Goal: Transaction & Acquisition: Purchase product/service

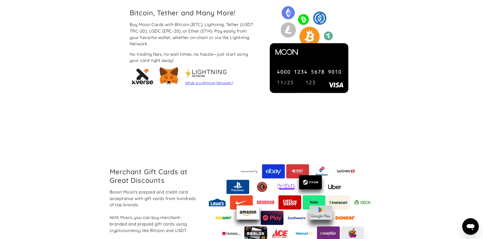
scroll to position [572, 0]
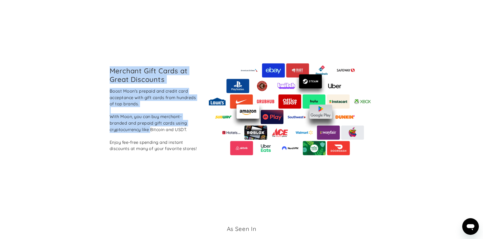
drag, startPoint x: 110, startPoint y: 72, endPoint x: 151, endPoint y: 127, distance: 68.4
click at [151, 127] on div "Merchant Gift Cards at Great Discounts Boost Moon's prepaid and credit card acc…" at bounding box center [153, 109] width 97 height 85
click at [151, 127] on div "Boost Moon's prepaid and credit card acceptance with gift cards from hundreds o…" at bounding box center [154, 120] width 88 height 64
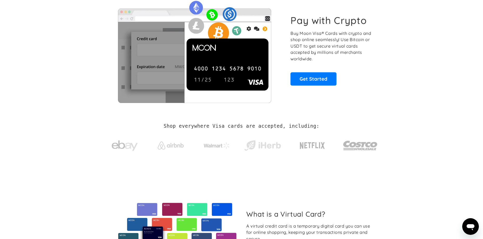
scroll to position [0, 0]
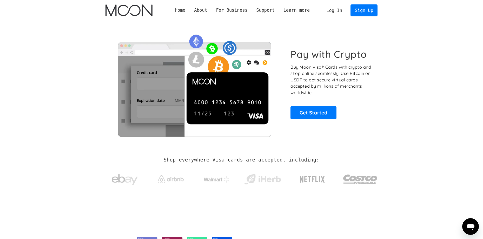
click at [196, 160] on h2 "Shop everywhere Visa cards are accepted, including:" at bounding box center [242, 160] width 156 height 6
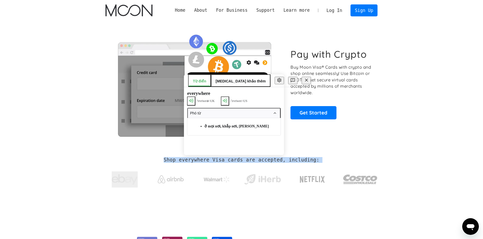
drag, startPoint x: 196, startPoint y: 160, endPoint x: 214, endPoint y: 148, distance: 20.6
click at [197, 160] on h2 "Shop everywhere Visa cards are accepted, including:" at bounding box center [242, 160] width 156 height 6
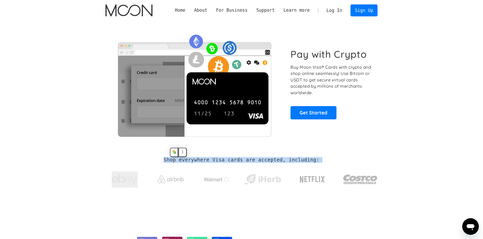
click at [219, 156] on div "Shop everywhere Visa cards are accepted, including:" at bounding box center [241, 174] width 272 height 55
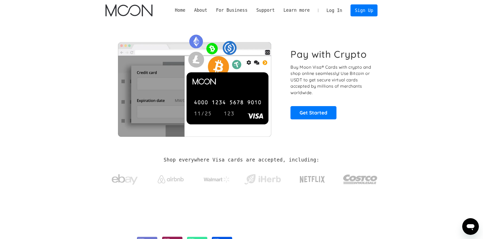
drag, startPoint x: 407, startPoint y: 135, endPoint x: 411, endPoint y: 134, distance: 4.0
click at [409, 135] on section "Pay with Crypto Buy Moon Visa® Cards with crypto and shop online seamlessly! Us…" at bounding box center [241, 84] width 483 height 126
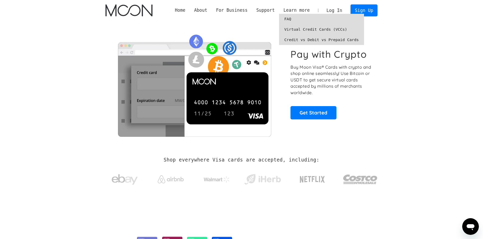
click at [311, 31] on link "Virtual Credit Cards (VCCs)" at bounding box center [321, 29] width 85 height 10
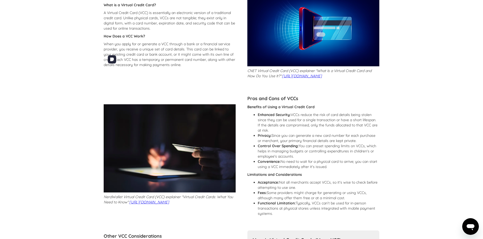
scroll to position [130, 0]
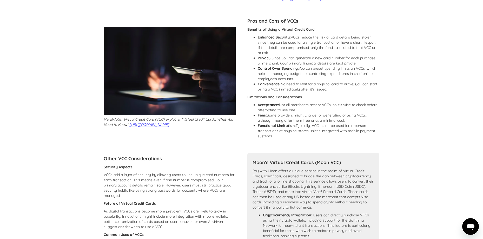
click at [343, 197] on p "Pay with Moon offers a unique service in the realm of Virtual Credit Cards, spe…" at bounding box center [314, 189] width 122 height 42
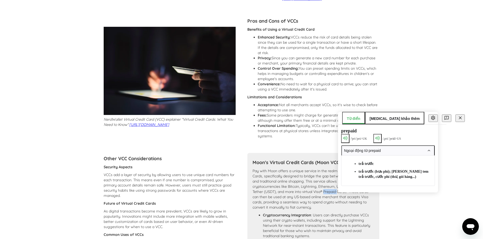
copy p "Prepaid"
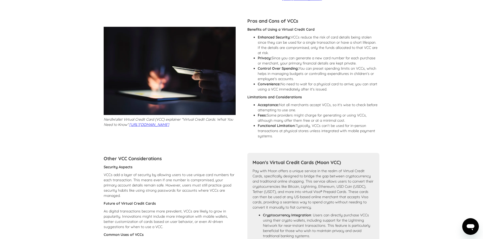
click at [361, 210] on p "Pay with Moon offers a unique service in the realm of Virtual Credit Cards, spe…" at bounding box center [314, 189] width 122 height 42
click at [345, 196] on p "Pay with Moon offers a unique service in the realm of Virtual Credit Cards, spe…" at bounding box center [314, 189] width 122 height 42
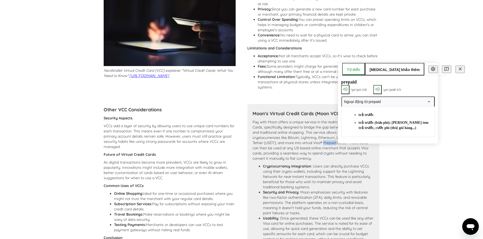
scroll to position [182, 0]
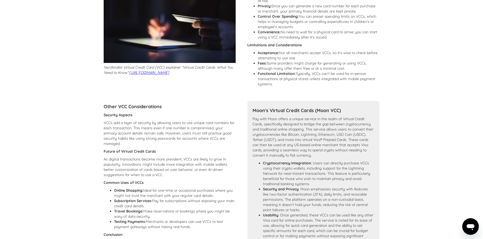
click at [318, 166] on li "Cryptocurrency Integration : Users can directly purchase VCCs using their crypt…" at bounding box center [318, 173] width 111 height 26
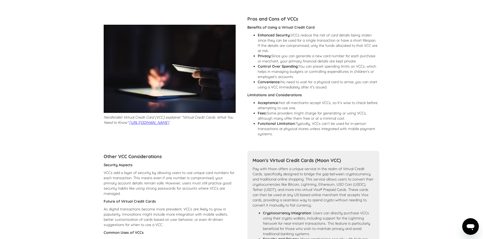
scroll to position [78, 0]
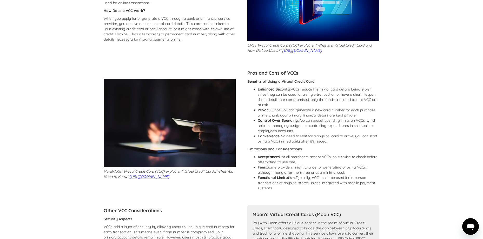
drag, startPoint x: 334, startPoint y: 59, endPoint x: 331, endPoint y: 54, distance: 5.5
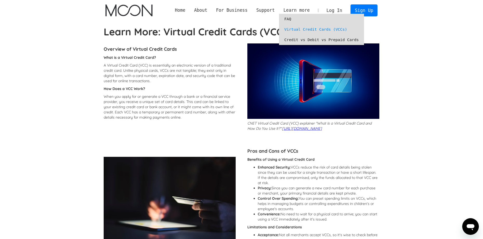
click at [303, 40] on link "Credit vs Debit vs Prepaid Cards" at bounding box center [321, 40] width 85 height 10
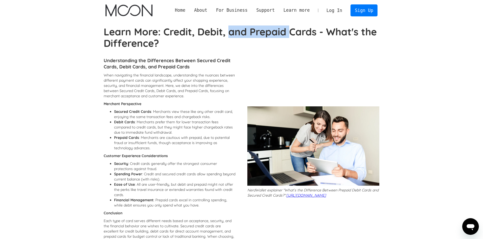
drag, startPoint x: 236, startPoint y: 32, endPoint x: 291, endPoint y: 34, distance: 55.4
click at [291, 34] on strong "Learn More: Credit, Debit, and Prepaid Cards - What's the Difference?" at bounding box center [240, 37] width 273 height 24
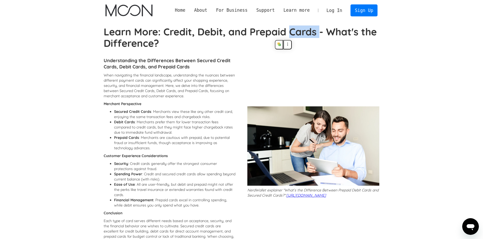
click at [291, 34] on strong "Learn More: Credit, Debit, and Prepaid Cards - What's the Difference?" at bounding box center [240, 37] width 273 height 24
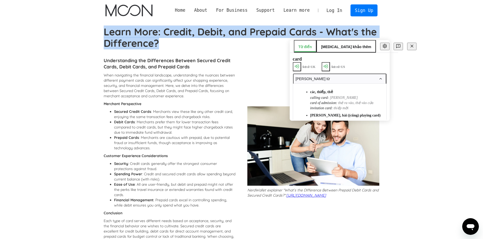
click at [291, 34] on strong "Learn More: Credit, Debit, and Prepaid Cards - What's the Difference?" at bounding box center [240, 37] width 273 height 24
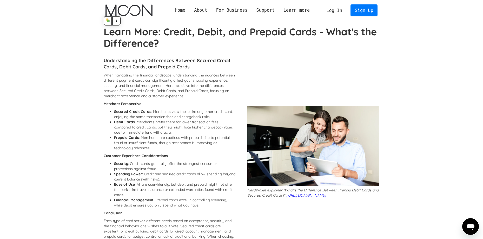
click at [230, 63] on h4 "Understanding the Differences Between Secured Credit Cards, Debit Cards, and Pr…" at bounding box center [170, 63] width 132 height 12
click at [283, 31] on strong "Learn More: Credit, Debit, and Prepaid Cards - What's the Difference?" at bounding box center [240, 37] width 273 height 24
drag, startPoint x: 251, startPoint y: 30, endPoint x: 315, endPoint y: 32, distance: 64.2
click at [315, 32] on strong "Learn More: Credit, Debit, and Prepaid Cards - What's the Difference?" at bounding box center [240, 37] width 273 height 24
drag, startPoint x: 323, startPoint y: 73, endPoint x: 267, endPoint y: 50, distance: 60.3
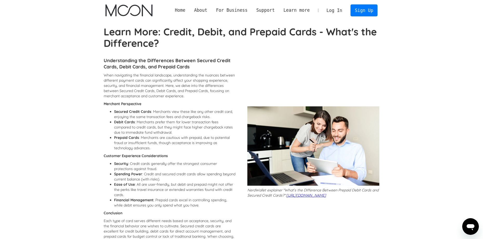
click at [175, 31] on strong "Learn More: Credit, Debit, and Prepaid Cards - What's the Difference?" at bounding box center [240, 37] width 273 height 24
click at [204, 30] on strong "Learn More: Credit, Debit, and Prepaid Cards - What's the Difference?" at bounding box center [240, 37] width 273 height 24
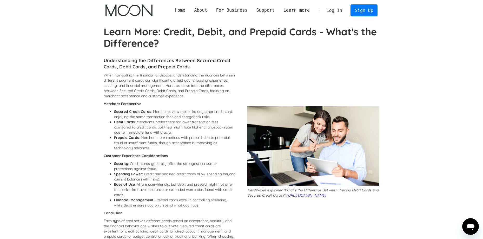
click at [184, 41] on h1 "Learn More: Credit, Debit, and Prepaid Cards - What's the Difference?" at bounding box center [242, 37] width 276 height 23
click at [181, 32] on strong "Learn More: Credit, Debit, and Prepaid Cards - What's the Difference?" at bounding box center [240, 37] width 273 height 24
click at [212, 26] on strong "Learn More: Credit, Debit, and Prepaid Cards - What's the Difference?" at bounding box center [240, 37] width 273 height 24
drag, startPoint x: 252, startPoint y: 35, endPoint x: 287, endPoint y: 32, distance: 35.2
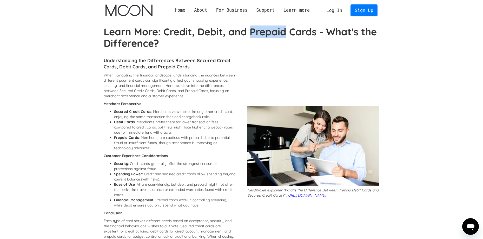
click at [287, 32] on strong "Learn More: Credit, Debit, and Prepaid Cards - What's the Difference?" at bounding box center [240, 37] width 273 height 24
copy strong "Prepaid"
drag, startPoint x: 447, startPoint y: 129, endPoint x: 443, endPoint y: 129, distance: 3.5
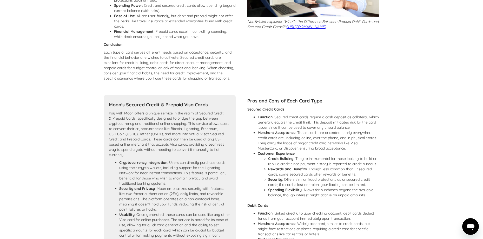
scroll to position [208, 0]
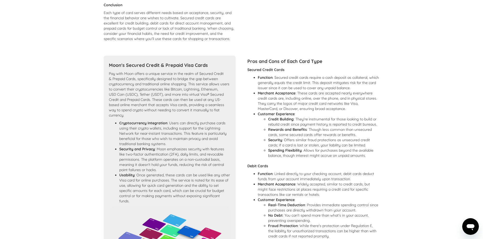
click at [439, 130] on section "Learn More: Credit, Debit, and Prepaid Cards - What's the Difference? Understan…" at bounding box center [241, 103] width 483 height 571
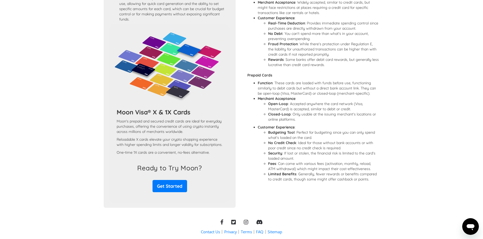
scroll to position [420, 0]
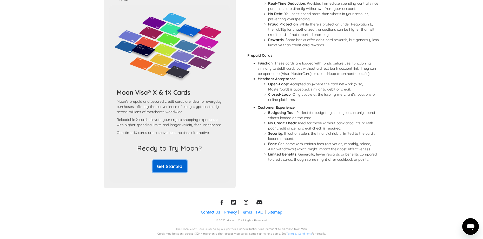
click at [177, 168] on link "Get Started" at bounding box center [170, 166] width 35 height 12
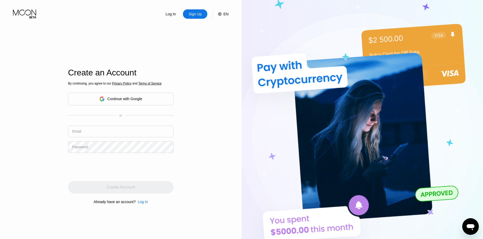
click at [164, 99] on div "Continue with Google" at bounding box center [120, 99] width 105 height 13
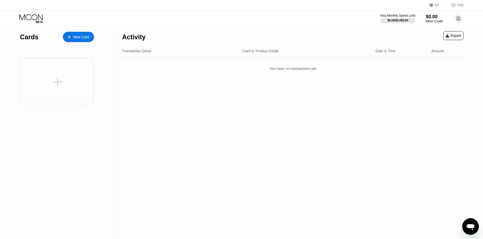
click at [241, 107] on div "Activity Export Transaction Detail Card or Product Detail Date & Time Amount Yo…" at bounding box center [292, 133] width 357 height 212
click at [76, 35] on div "New Card" at bounding box center [81, 37] width 16 height 4
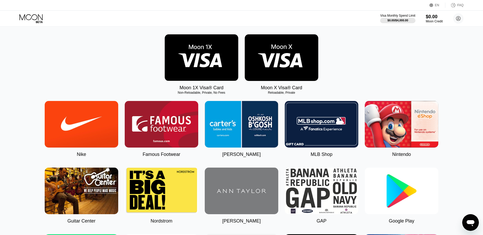
scroll to position [78, 0]
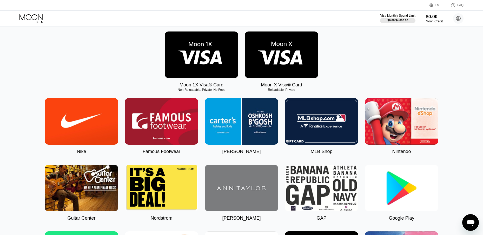
click at [194, 62] on img at bounding box center [202, 54] width 74 height 47
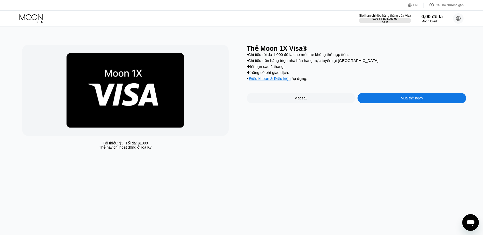
click at [381, 47] on div "Thẻ Moon 1X Visa®" at bounding box center [357, 49] width 220 height 8
drag, startPoint x: 254, startPoint y: 56, endPoint x: 323, endPoint y: 63, distance: 69.5
click at [323, 63] on div "• Chi tiêu tối đa 1.000 đô la cho mỗi thẻ không thể nạp tiền. • Chi tiêu trên h…" at bounding box center [357, 67] width 220 height 31
click at [323, 63] on font "Chi tiêu trên hàng triệu nhà bán hàng trực tuyến tại Hoa Kỳ." at bounding box center [313, 60] width 131 height 4
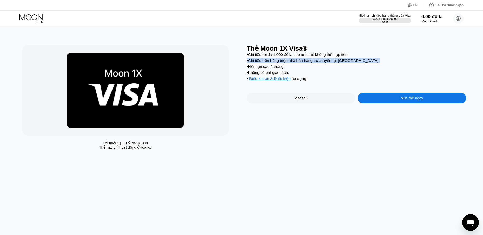
drag, startPoint x: 323, startPoint y: 63, endPoint x: 274, endPoint y: 66, distance: 49.0
click at [322, 63] on font "Chi tiêu trên hàng triệu nhà bán hàng trực tuyến tại Hoa Kỳ." at bounding box center [313, 60] width 131 height 4
click at [264, 69] on font "Hết hạn sau 2 tháng." at bounding box center [266, 66] width 37 height 4
drag, startPoint x: 264, startPoint y: 69, endPoint x: 267, endPoint y: 71, distance: 3.7
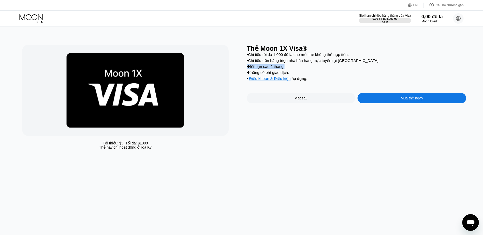
click at [264, 69] on font "Hết hạn sau 2 tháng." at bounding box center [266, 66] width 37 height 4
click at [271, 75] on font "Không có phí giao dịch." at bounding box center [268, 72] width 41 height 4
click at [306, 50] on div "Thẻ Moon 1X Visa®" at bounding box center [357, 49] width 220 height 8
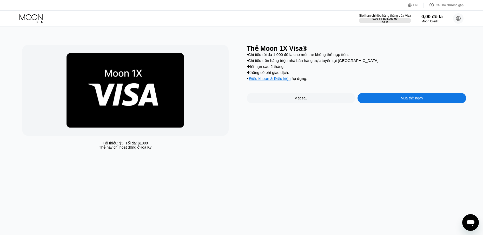
click at [272, 57] on font "Chi tiêu tối đa 1.000 đô la cho mỗi thẻ không thể nạp tiền." at bounding box center [298, 54] width 101 height 4
click at [275, 60] on font "Chi tiêu trên hàng triệu nhà bán hàng trực tuyến tại Hoa Kỳ." at bounding box center [313, 60] width 131 height 4
click at [284, 55] on font "Chi tiêu tối đa 1.000 đô la cho mỗi thẻ không thể nạp tiền." at bounding box center [298, 54] width 101 height 4
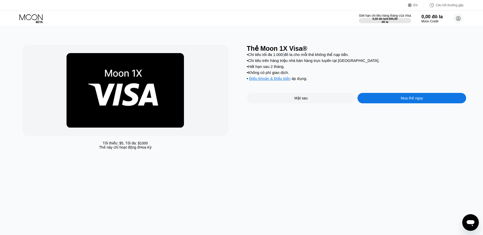
click at [284, 55] on font "Chi tiêu tối đa 1.000 đô la cho mỗi thẻ không thể nạp tiền." at bounding box center [298, 54] width 101 height 4
click at [283, 60] on div "• Chi tiêu tối đa 1.000 đô la cho mỗi thẻ không thể nạp tiền. • Chi tiêu trên h…" at bounding box center [357, 67] width 220 height 31
drag, startPoint x: 111, startPoint y: 143, endPoint x: 129, endPoint y: 143, distance: 17.9
click at [129, 143] on div "Tối thiểu: $ 5 , Tối đa: $ 1000" at bounding box center [125, 143] width 45 height 4
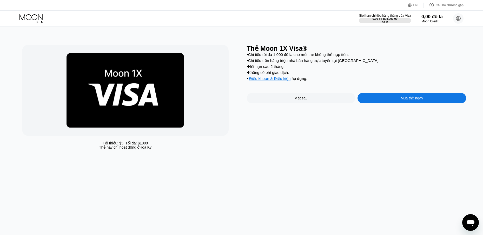
click at [327, 103] on div "Mặt sau" at bounding box center [301, 98] width 109 height 10
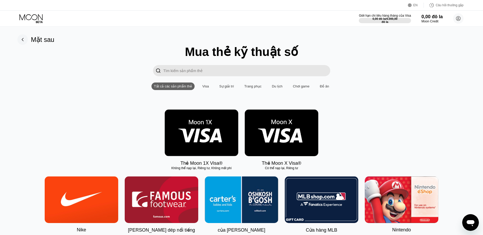
click at [207, 129] on img at bounding box center [202, 132] width 74 height 47
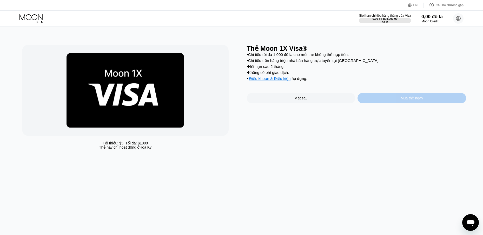
click at [390, 102] on div "Mua thẻ ngay" at bounding box center [412, 98] width 109 height 10
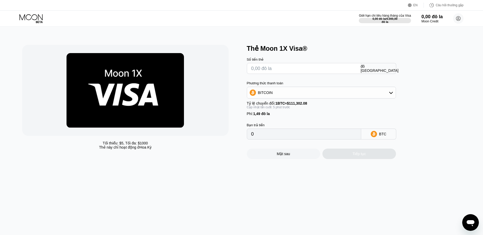
click at [325, 73] on input "text" at bounding box center [303, 68] width 105 height 10
type input "$5"
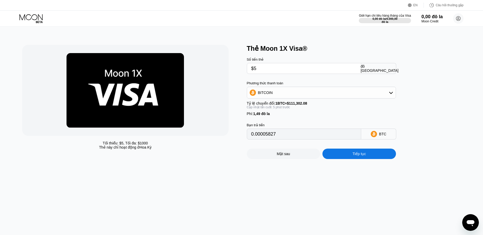
type input "0.00005827"
type input "$5"
click at [385, 95] on div "BITCOIN" at bounding box center [321, 92] width 149 height 10
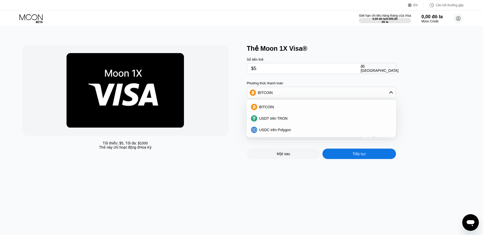
click at [385, 95] on div "BITCOIN" at bounding box center [321, 92] width 149 height 10
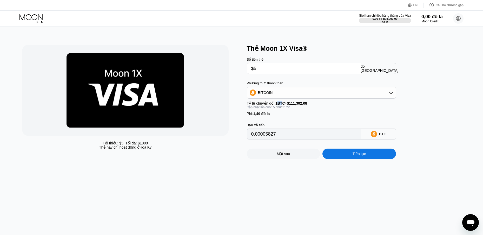
drag, startPoint x: 276, startPoint y: 106, endPoint x: 283, endPoint y: 104, distance: 7.1
click at [282, 104] on font "Tỷ lệ chuyển đổi: 1 BTC ≈ $111,302.08" at bounding box center [277, 103] width 61 height 4
click at [259, 116] on font "1,49 đô la" at bounding box center [261, 113] width 17 height 4
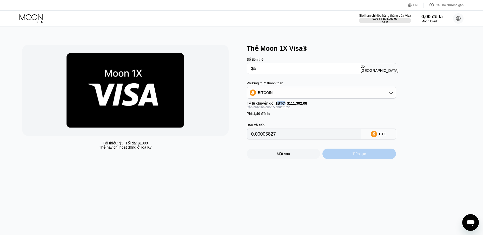
click at [328, 157] on div "Tiếp tục" at bounding box center [359, 153] width 74 height 10
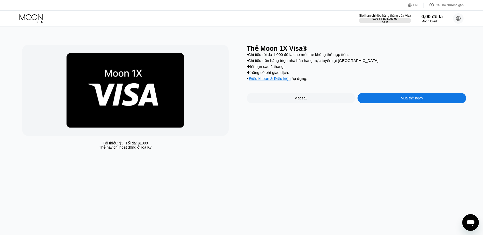
click at [293, 103] on div "Mặt sau" at bounding box center [301, 98] width 109 height 10
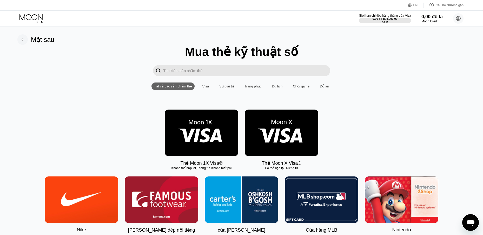
click at [281, 138] on img at bounding box center [282, 132] width 74 height 47
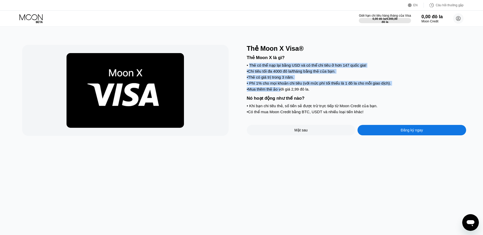
drag, startPoint x: 250, startPoint y: 66, endPoint x: 283, endPoint y: 93, distance: 42.1
click at [283, 93] on div "Thẻ Moon X là gì? • Thẻ có thể nạp lại bằng USD và có thể chi tiêu ở hơn 147 qu…" at bounding box center [357, 83] width 220 height 63
click at [283, 91] on font "Mua thêm thẻ ảo với giá 2,99 đô la." at bounding box center [278, 89] width 61 height 4
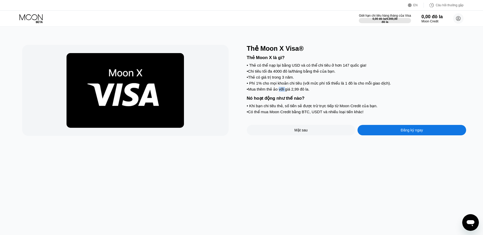
click at [283, 91] on font "Mua thêm thẻ ảo với giá 2,99 đô la." at bounding box center [278, 89] width 61 height 4
click at [284, 101] on font "Nó hoạt động như thế nào?" at bounding box center [276, 98] width 58 height 5
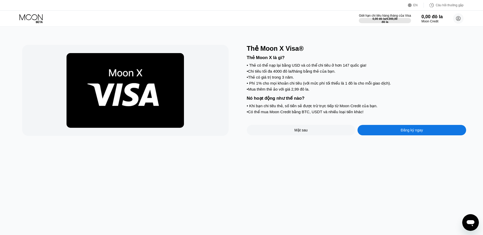
click at [294, 108] on font "Khi bạn chi tiêu thẻ, số tiền sẽ được trừ trực tiếp từ Moon Credit của bạn." at bounding box center [313, 105] width 128 height 4
click at [296, 114] on font "Có thể mua Moon Credit bằng BTC, USDT và nhiều loại tiền khác!" at bounding box center [305, 111] width 115 height 4
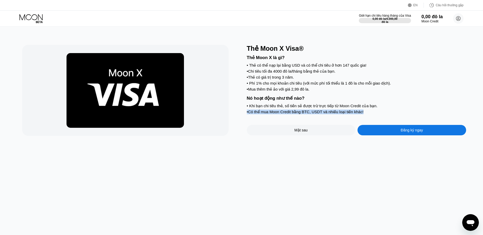
click at [296, 114] on font "Có thể mua Moon Credit bằng BTC, USDT và nhiều loại tiền khác!" at bounding box center [305, 111] width 115 height 4
click at [314, 91] on div "• Mua thêm thẻ ảo với giá 2,99 đô la." at bounding box center [357, 89] width 220 height 5
click at [310, 108] on font "Khi bạn chi tiêu thẻ, số tiền sẽ được trừ trực tiếp từ Moon Credit của bạn." at bounding box center [313, 105] width 128 height 4
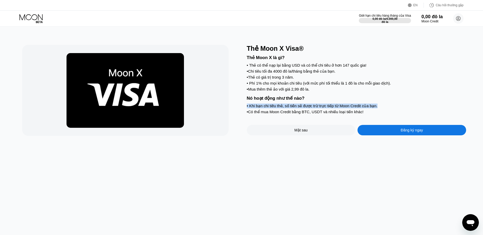
click at [310, 108] on font "Khi bạn chi tiêu thẻ, số tiền sẽ được trừ trực tiếp từ Moon Credit của bạn." at bounding box center [313, 105] width 128 height 4
click at [304, 114] on font "Có thể mua Moon Credit bằng BTC, USDT và nhiều loại tiền khác!" at bounding box center [305, 111] width 115 height 4
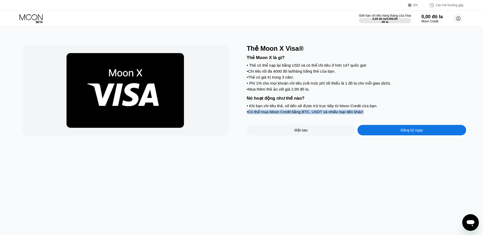
click at [304, 114] on font "Có thể mua Moon Credit bằng BTC, USDT và nhiều loại tiền khác!" at bounding box center [305, 111] width 115 height 4
click at [283, 108] on font "Khi bạn chi tiêu thẻ, số tiền sẽ được trừ trực tiếp từ Moon Credit của bạn." at bounding box center [313, 105] width 128 height 4
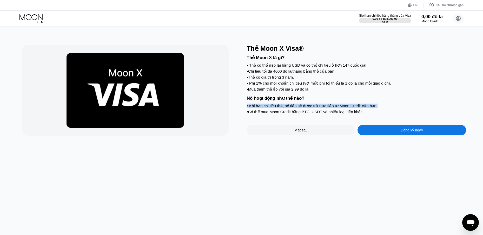
click at [283, 108] on font "Khi bạn chi tiêu thẻ, số tiền sẽ được trừ trực tiếp từ Moon Credit của bạn." at bounding box center [313, 105] width 128 height 4
click at [279, 114] on font "Có thể mua Moon Credit bằng BTC, USDT và nhiều loại tiền khác!" at bounding box center [305, 111] width 115 height 4
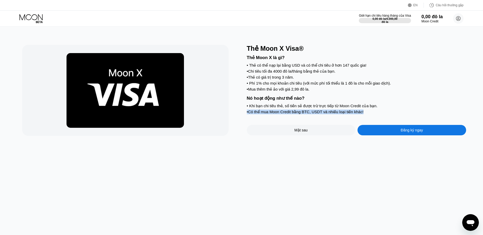
click at [279, 114] on font "Có thể mua Moon Credit bằng BTC, USDT và nhiều loại tiền khác!" at bounding box center [305, 111] width 115 height 4
click at [286, 108] on font "Khi bạn chi tiêu thẻ, số tiền sẽ được trừ trực tiếp từ Moon Credit của bạn." at bounding box center [313, 105] width 128 height 4
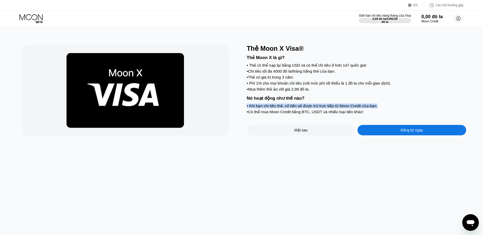
click at [286, 108] on font "Khi bạn chi tiêu thẻ, số tiền sẽ được trừ trực tiếp từ Moon Credit của bạn." at bounding box center [313, 105] width 128 height 4
click at [286, 114] on font "Có thể mua Moon Credit bằng BTC, USDT và nhiều loại tiền khác!" at bounding box center [305, 111] width 115 height 4
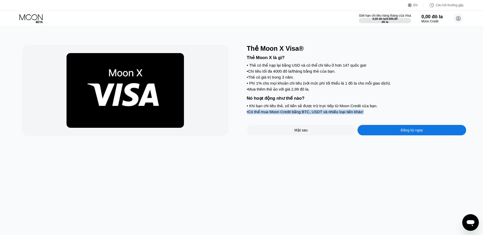
click at [286, 114] on font "Có thể mua Moon Credit bằng BTC, USDT và nhiều loại tiền khác!" at bounding box center [305, 111] width 115 height 4
click at [295, 106] on div "Thẻ Moon X là gì? • Thẻ có thể nạp lại bằng USD và có thể chi tiêu ở hơn 147 qu…" at bounding box center [357, 83] width 220 height 63
click at [281, 67] on font "Thẻ có thể nạp lại bằng USD và có thể chi tiêu ở hơn 147 quốc gia!" at bounding box center [307, 65] width 117 height 4
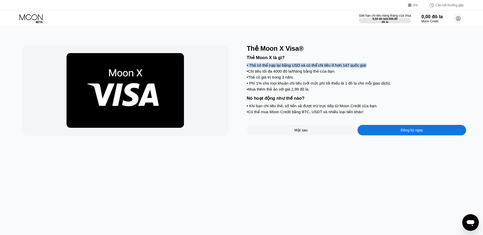
click at [281, 67] on font "Thẻ có thể nạp lại bằng USD và có thể chi tiêu ở hơn 147 quốc gia!" at bounding box center [307, 65] width 117 height 4
click at [282, 72] on font "Chi tiêu tối đa 4000 đô la/tháng bằng thẻ của bạn." at bounding box center [291, 71] width 87 height 4
click at [279, 85] on font "Phí 1% cho mọi khoản chi tiêu (với mức phí tối thiểu là 1 đô la cho mỗi giao dị…" at bounding box center [320, 83] width 142 height 4
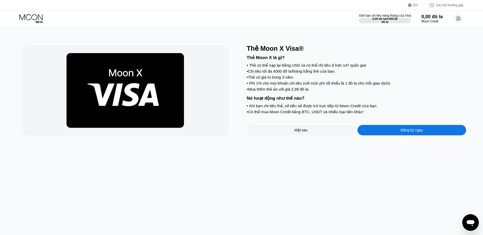
click at [272, 135] on div "Mặt sau" at bounding box center [301, 130] width 109 height 10
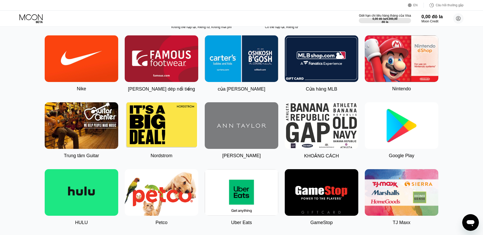
scroll to position [52, 0]
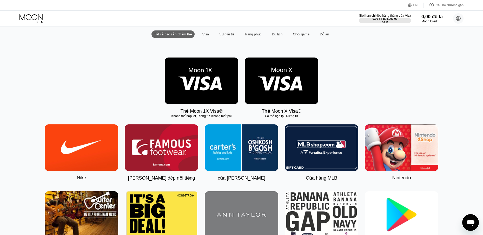
click at [206, 36] on font "Visa" at bounding box center [205, 34] width 6 height 4
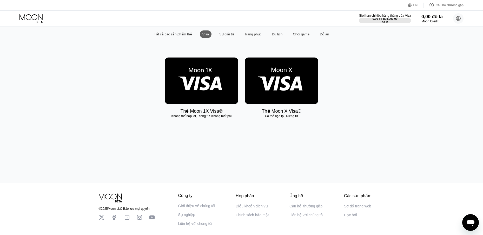
click at [227, 38] on div "Sự giải trí" at bounding box center [227, 34] width 20 height 8
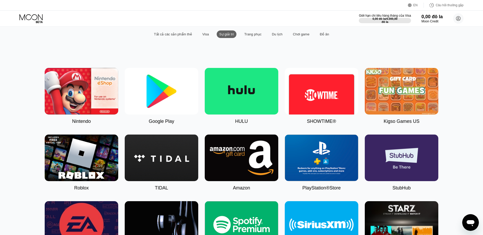
click at [160, 94] on img at bounding box center [162, 91] width 74 height 47
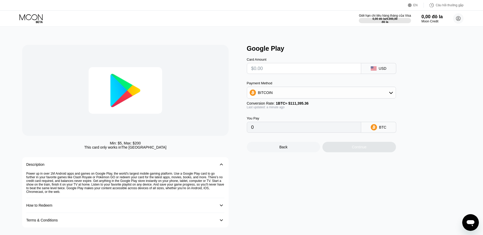
click at [301, 70] on input "text" at bounding box center [303, 68] width 105 height 10
click at [384, 94] on div "BITCOIN" at bounding box center [321, 92] width 149 height 10
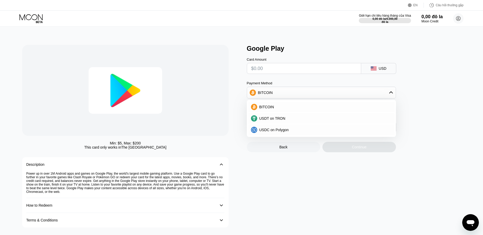
click at [384, 94] on div "BITCOIN" at bounding box center [321, 92] width 149 height 10
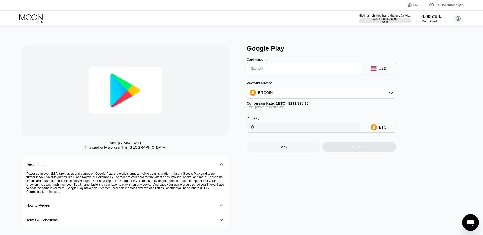
drag, startPoint x: 226, startPoint y: 95, endPoint x: 202, endPoint y: 96, distance: 23.9
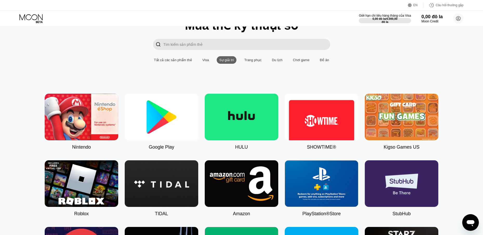
scroll to position [26, 0]
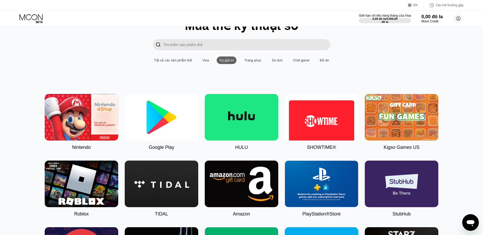
click at [249, 62] on font "Trang phục" at bounding box center [252, 60] width 17 height 4
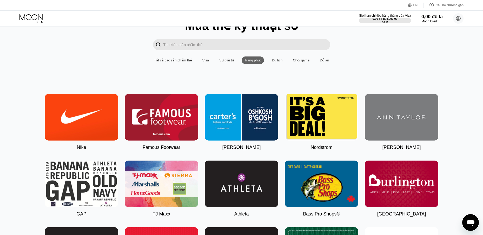
click at [280, 62] on font "Du lịch" at bounding box center [277, 60] width 11 height 4
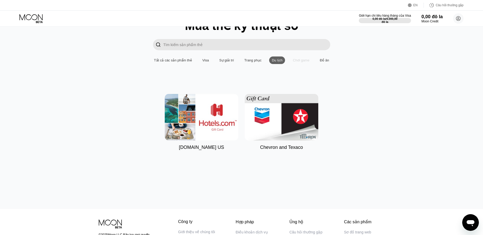
click at [294, 62] on font "Chơi game" at bounding box center [301, 60] width 17 height 4
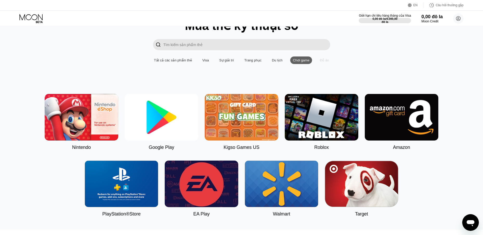
click at [325, 62] on font "Đồ ăn" at bounding box center [324, 60] width 9 height 4
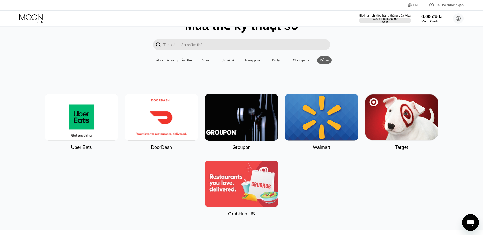
click at [224, 62] on font "Sự giải trí" at bounding box center [226, 60] width 15 height 4
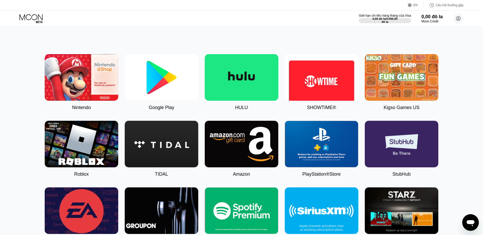
scroll to position [78, 0]
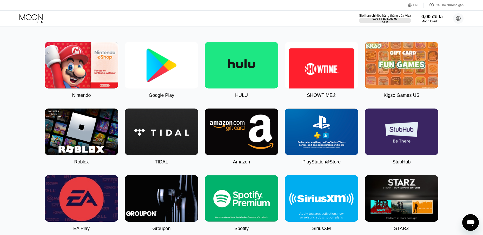
drag, startPoint x: 465, startPoint y: 126, endPoint x: 451, endPoint y: 130, distance: 14.6
click at [465, 126] on div "Nintendo Google Play HULU SHOWTIME® Kigso Games US Roblox TIDAL Amazon PlayStat…" at bounding box center [242, 136] width 472 height 189
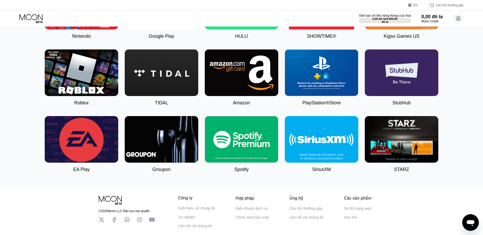
scroll to position [172, 0]
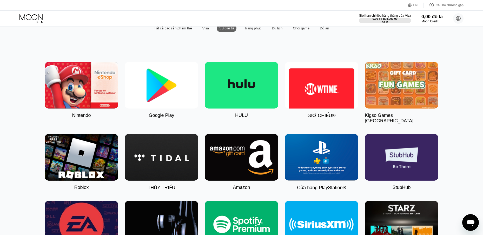
scroll to position [16, 0]
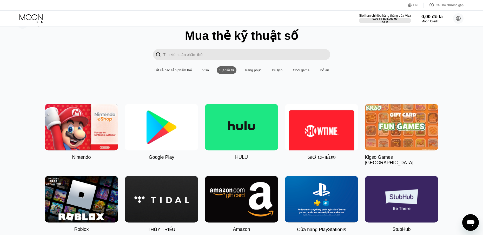
click at [207, 74] on div "Visa" at bounding box center [206, 70] width 12 height 8
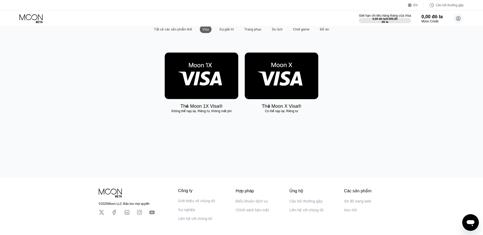
scroll to position [28, 0]
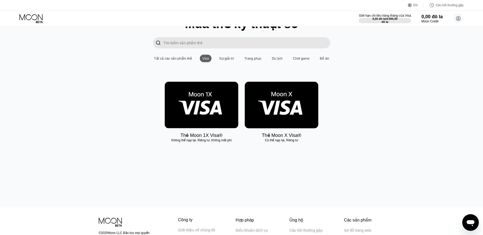
click at [209, 117] on img at bounding box center [202, 105] width 74 height 47
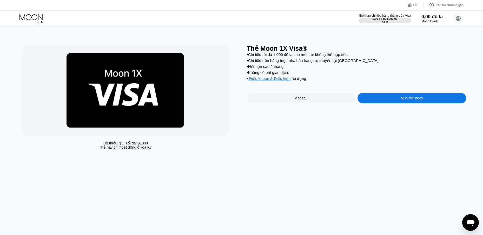
click at [375, 159] on div "Tối thiểu: $ 5 , Tối đa: $ 1000 Thẻ này chỉ hoạt động ở Hoa Kỳ Thẻ Moon 1X Visa…" at bounding box center [241, 131] width 487 height 208
click at [304, 81] on font "áp dụng" at bounding box center [299, 78] width 15 height 4
click at [317, 63] on font "Chi tiêu trên hàng triệu nhà bán hàng trực tuyến tại Hoa Kỳ." at bounding box center [313, 60] width 131 height 4
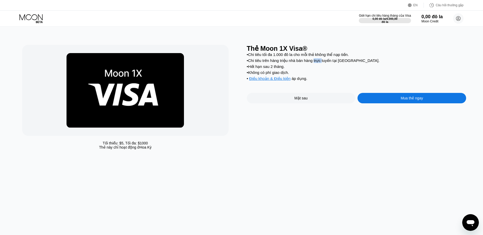
click at [317, 63] on font "Chi tiêu trên hàng triệu nhà bán hàng trực tuyến tại Hoa Kỳ." at bounding box center [313, 60] width 131 height 4
click at [328, 55] on font "Chi tiêu tối đa 1.000 đô la cho mỗi thẻ không thể nạp tiền." at bounding box center [298, 54] width 101 height 4
drag, startPoint x: 113, startPoint y: 144, endPoint x: 142, endPoint y: 146, distance: 29.1
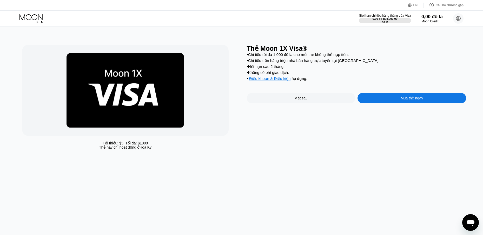
click at [142, 145] on div "Tối thiểu: $ 5 , Tối đa: $ 1000" at bounding box center [125, 143] width 45 height 4
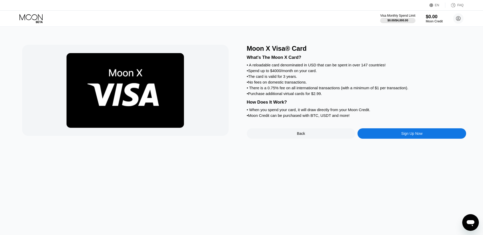
click at [296, 138] on div "Back" at bounding box center [301, 133] width 109 height 10
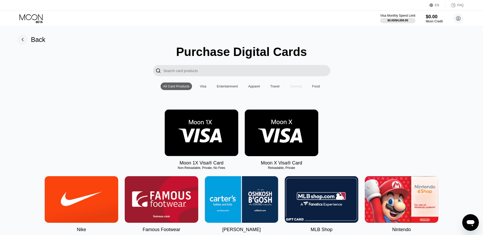
click at [295, 88] on div "Gaming" at bounding box center [296, 86] width 12 height 4
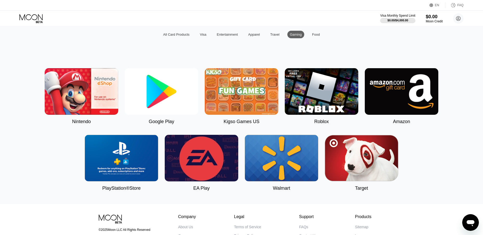
scroll to position [52, 0]
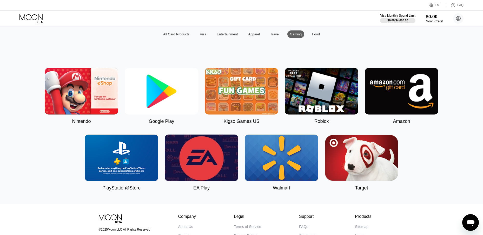
click at [430, 150] on div "Nintendo Google Play Kigso Games US Roblox Amazon PlayStation®Store EA Play Wal…" at bounding box center [242, 129] width 472 height 123
click at [254, 203] on div "Back Purchase Digital Cards  All Card Products Visa Entertainment Apparel Trav…" at bounding box center [241, 89] width 487 height 229
click at [274, 169] on img at bounding box center [282, 157] width 74 height 47
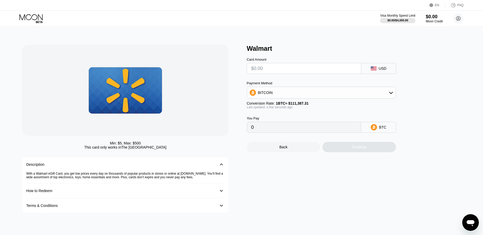
click at [272, 150] on div "Back" at bounding box center [284, 147] width 74 height 10
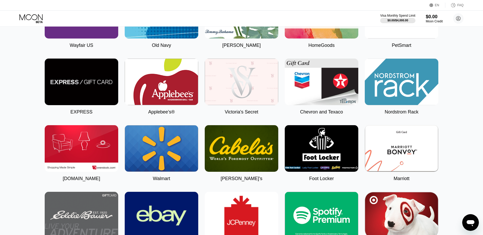
scroll to position [1113, 0]
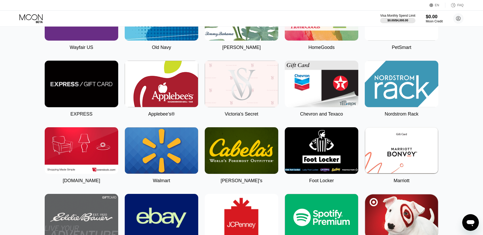
click at [98, 107] on img at bounding box center [82, 84] width 74 height 47
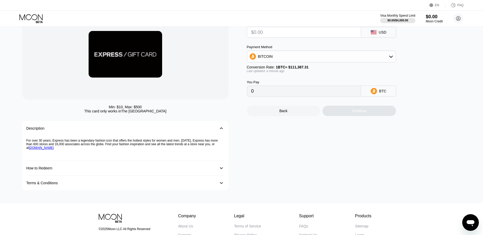
scroll to position [36, 0]
drag, startPoint x: 316, startPoint y: 71, endPoint x: 312, endPoint y: 73, distance: 4.2
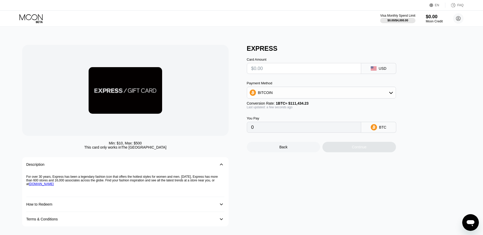
click at [367, 193] on div "EXPRESS Card Amount USD Payment Method BITCOIN Conversion Rate: 1 BTC ≈ $111,43…" at bounding box center [357, 135] width 220 height 181
click at [287, 83] on div "Payment Method" at bounding box center [321, 83] width 149 height 4
click at [364, 96] on div "BITCOIN" at bounding box center [321, 92] width 149 height 10
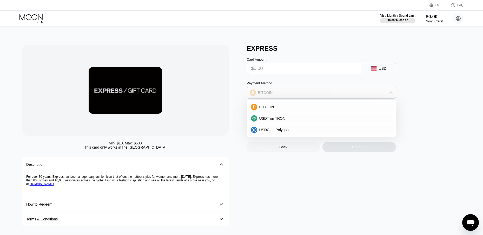
click at [364, 96] on div "BITCOIN" at bounding box center [321, 92] width 149 height 10
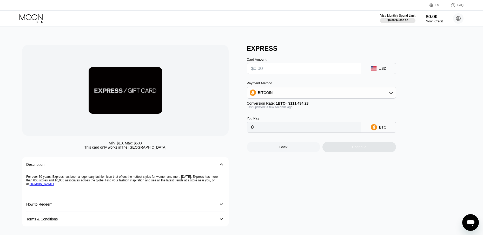
click at [410, 92] on div "Card Amount USD Payment Method BITCOIN Conversion Rate: 1 BTC ≈ $111,434.23 Las…" at bounding box center [330, 92] width 166 height 80
click at [383, 94] on div "BITCOIN" at bounding box center [321, 92] width 149 height 10
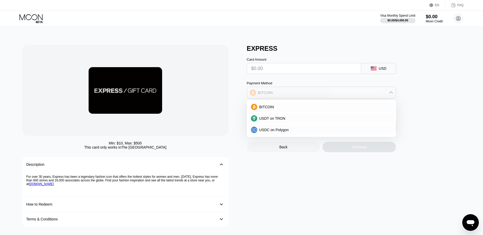
click at [383, 94] on div "BITCOIN" at bounding box center [321, 92] width 149 height 10
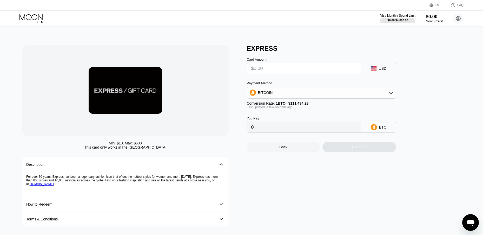
click at [419, 90] on div "EXPRESS Card Amount USD Payment Method BITCOIN Conversion Rate: 1 BTC ≈ $111,43…" at bounding box center [357, 135] width 220 height 181
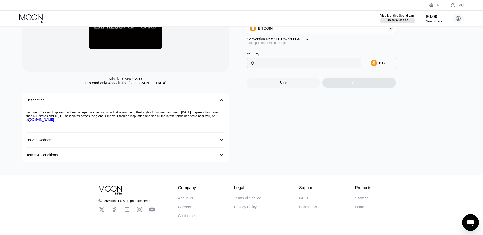
scroll to position [52, 0]
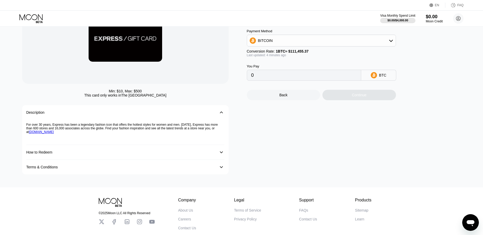
click at [293, 98] on div "Back" at bounding box center [284, 95] width 74 height 10
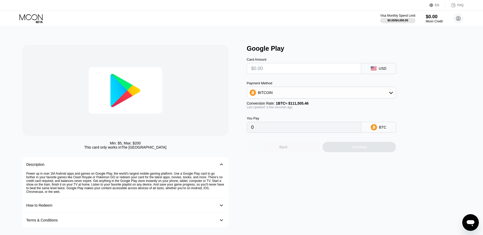
click at [275, 149] on div "Back" at bounding box center [284, 147] width 74 height 10
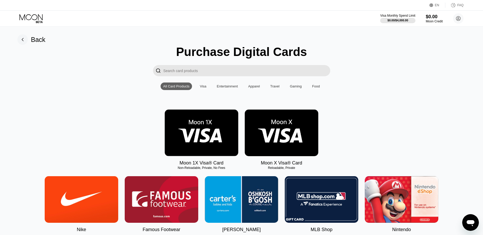
click at [204, 150] on img at bounding box center [202, 132] width 74 height 47
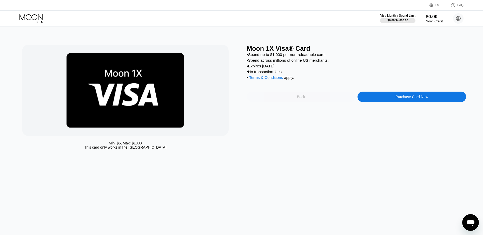
click at [294, 102] on div "Back" at bounding box center [301, 96] width 109 height 10
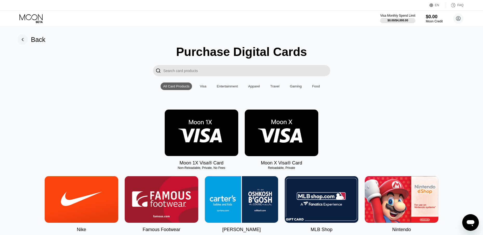
click at [282, 129] on img at bounding box center [282, 132] width 74 height 47
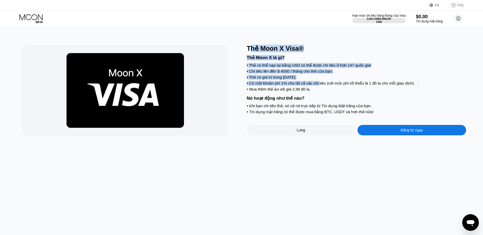
drag, startPoint x: 249, startPoint y: 49, endPoint x: 318, endPoint y: 88, distance: 79.5
click at [318, 88] on div "Thẻ Moon X Visa® Thẻ Moon X là gì? • Thẻ có thể nạp lại bằng USD có thể được ch…" at bounding box center [357, 90] width 220 height 91
click at [319, 85] on sider-trans-text "• Có một khoản phí 1% cho tất cả các chi tiêu (với mức phí tối thiểu là 1 đô la…" at bounding box center [331, 83] width 168 height 4
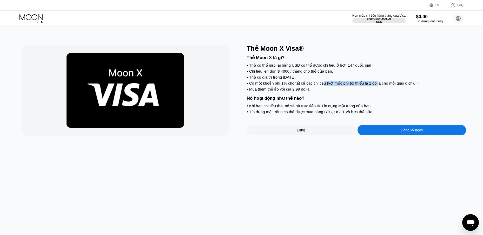
drag, startPoint x: 323, startPoint y: 88, endPoint x: 379, endPoint y: 87, distance: 55.9
click at [379, 85] on sider-trans-text "• Có một khoản phí 1% cho tất cả các chi tiêu (với mức phí tối thiểu là 1 đô la…" at bounding box center [331, 83] width 168 height 4
click at [380, 85] on sider-trans-text "• Có một khoản phí 1% cho tất cả các chi tiêu (với mức phí tối thiểu là 1 đô la…" at bounding box center [331, 83] width 168 height 4
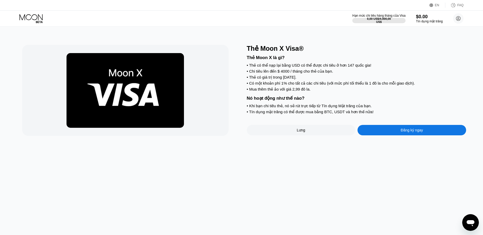
click at [374, 91] on div "• Mua thêm thẻ ảo với giá 2,99 đô la." at bounding box center [357, 89] width 220 height 5
click at [271, 91] on sider-trans-text "• Mua thêm thẻ ảo với giá 2,99 đô la." at bounding box center [279, 89] width 64 height 4
click at [270, 101] on sider-trans-text "Nó hoạt động như thế nào?" at bounding box center [276, 98] width 58 height 5
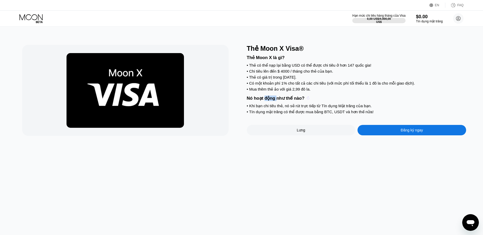
click at [270, 101] on sider-trans-text "Nó hoạt động như thế nào?" at bounding box center [276, 98] width 58 height 5
click at [278, 114] on div "Thẻ Moon X là gì? • Thẻ có thể nạp lại bằng USD có thể được chi tiêu ở hơn 147 …" at bounding box center [357, 83] width 220 height 63
click at [255, 108] on sider-trans-text "• Khi bạn chi tiêu thẻ, nó sẽ rút trực tiếp từ Tín dụng Mặt trăng của bạn." at bounding box center [309, 105] width 125 height 4
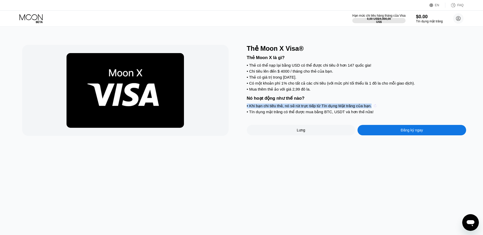
click at [255, 108] on sider-trans-text "• Khi bạn chi tiêu thẻ, nó sẽ rút trực tiếp từ Tín dụng Mặt trăng của bạn." at bounding box center [309, 105] width 125 height 4
click at [281, 113] on div "Thẻ Moon X là gì? • Thẻ có thể nạp lại bằng USD có thể được chi tiêu ở hơn 147 …" at bounding box center [357, 83] width 220 height 63
click at [265, 108] on sider-trans-text "• Khi bạn chi tiêu thẻ, nó sẽ rút trực tiếp từ Tín dụng Mặt trăng của bạn." at bounding box center [309, 105] width 125 height 4
drag, startPoint x: 263, startPoint y: 110, endPoint x: 312, endPoint y: 110, distance: 49.1
click at [312, 108] on sider-trans-text "• Khi bạn chi tiêu thẻ, nó sẽ rút trực tiếp từ Tín dụng Mặt trăng của bạn." at bounding box center [309, 105] width 125 height 4
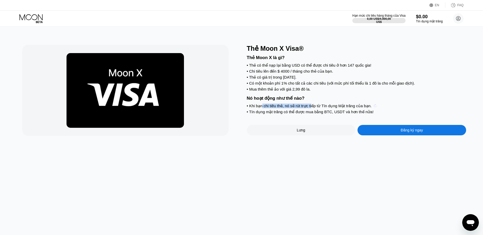
click at [312, 108] on sider-trans-text "• Khi bạn chi tiêu thẻ, nó sẽ rút trực tiếp từ Tín dụng Mặt trăng của bạn." at bounding box center [309, 105] width 125 height 4
click at [300, 114] on sider-trans-text "• Tín dụng mặt trăng có thể được mua bằng BTC, USDT và hơn thế nữa!" at bounding box center [310, 111] width 127 height 4
drag, startPoint x: 263, startPoint y: 116, endPoint x: 301, endPoint y: 116, distance: 37.2
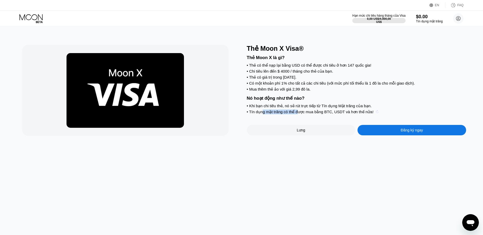
click at [300, 114] on sider-trans-text "• Tín dụng mặt trăng có thể được mua bằng BTC, USDT và hơn thế nữa!" at bounding box center [310, 111] width 127 height 4
click at [301, 114] on sider-trans-text "• Tín dụng mặt trăng có thể được mua bằng BTC, USDT và hơn thế nữa!" at bounding box center [310, 111] width 127 height 4
click at [302, 151] on div "Thẻ Moon X Visa® Thẻ Moon X là gì? • Thẻ có thể nạp lại bằng USD có thể được ch…" at bounding box center [241, 131] width 487 height 208
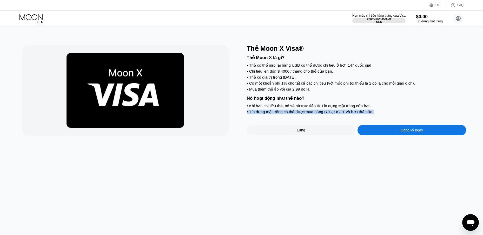
click at [388, 135] on div "Đăng ký ngay" at bounding box center [412, 130] width 109 height 10
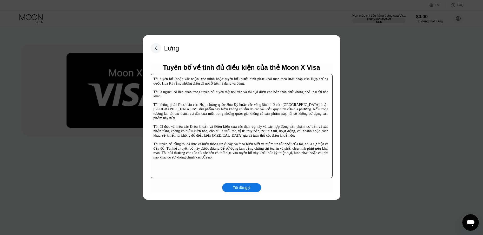
click at [157, 47] on rect at bounding box center [156, 48] width 10 height 10
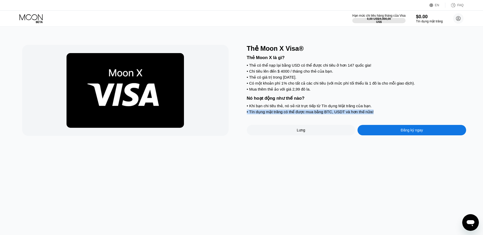
click at [191, 184] on div "Thẻ Moon X Visa® Thẻ Moon X là gì? • Thẻ có thể nạp lại bằng USD có thể được ch…" at bounding box center [241, 131] width 487 height 208
